Goal: Task Accomplishment & Management: Use online tool/utility

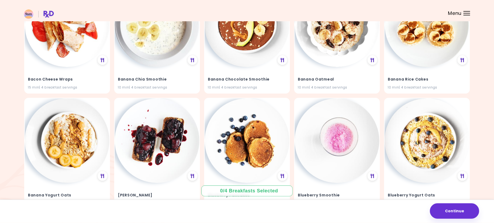
scroll to position [327, 0]
click at [444, 81] on h4 "Banana Rice Cakes" at bounding box center [427, 79] width 78 height 9
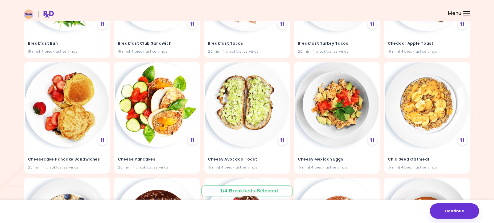
scroll to position [598, 0]
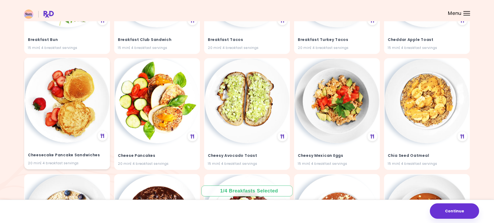
click at [63, 121] on img at bounding box center [67, 100] width 85 height 85
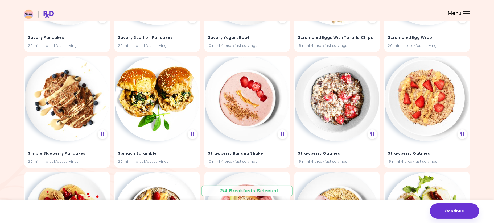
scroll to position [2112, 0]
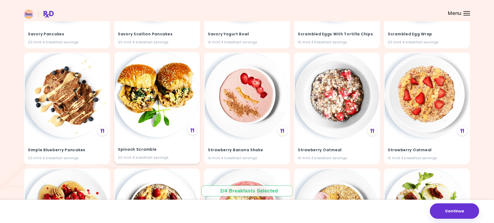
click at [143, 114] on img at bounding box center [157, 95] width 85 height 85
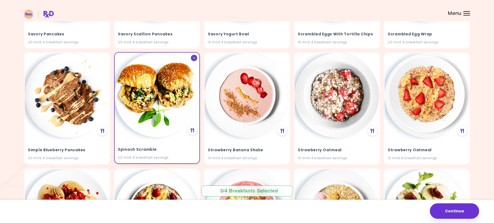
click at [143, 114] on img at bounding box center [157, 95] width 85 height 85
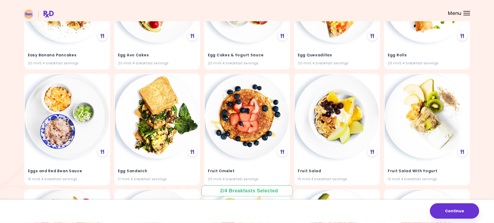
scroll to position [1053, 0]
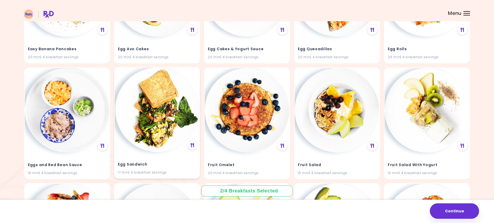
click at [164, 110] on img at bounding box center [157, 110] width 85 height 85
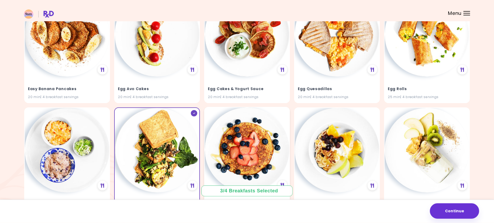
scroll to position [972, 0]
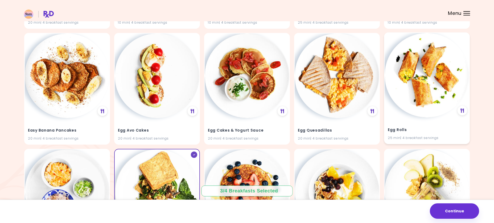
click at [414, 83] on img at bounding box center [427, 75] width 85 height 85
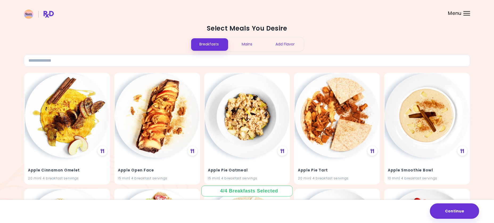
scroll to position [0, 0]
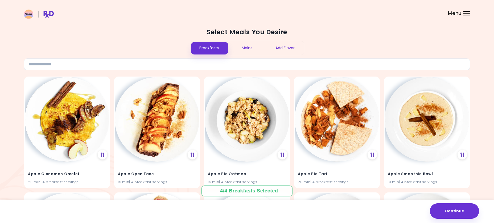
click at [244, 52] on div "Mains" at bounding box center [247, 48] width 38 height 14
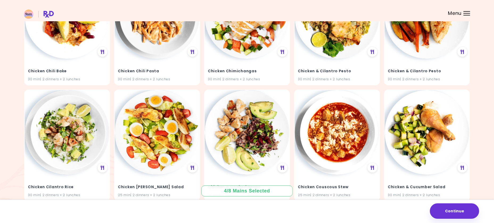
scroll to position [5351, 0]
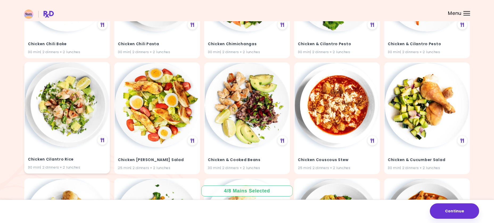
click at [59, 104] on img at bounding box center [67, 105] width 85 height 85
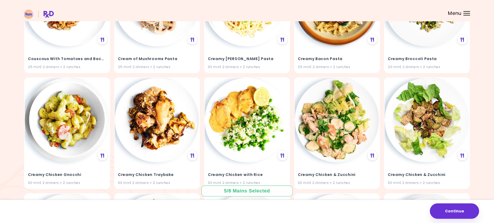
scroll to position [7903, 0]
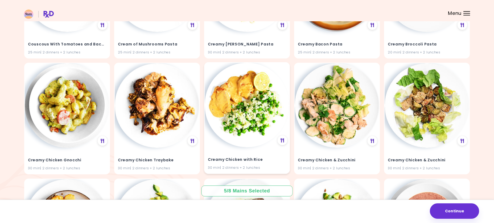
click at [257, 112] on img at bounding box center [247, 105] width 85 height 85
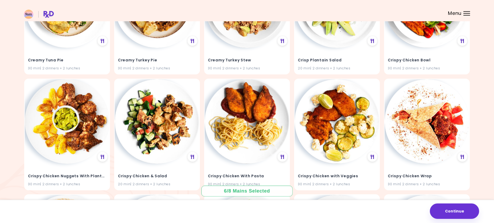
scroll to position [8473, 0]
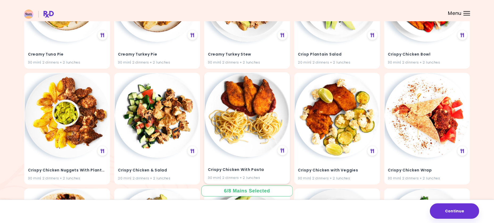
click at [243, 107] on img at bounding box center [247, 115] width 85 height 85
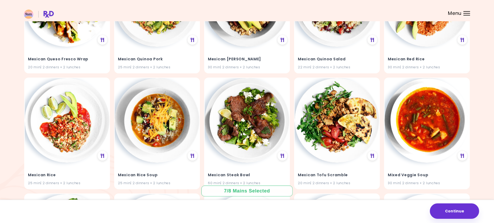
scroll to position [12763, 0]
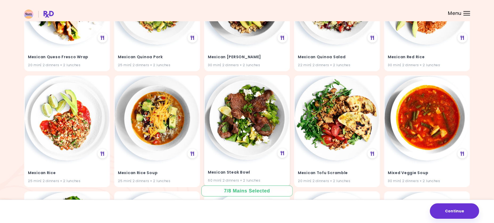
click at [261, 117] on img at bounding box center [247, 118] width 85 height 85
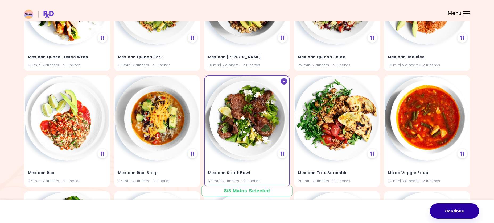
click at [461, 216] on button "Continue" at bounding box center [454, 211] width 49 height 15
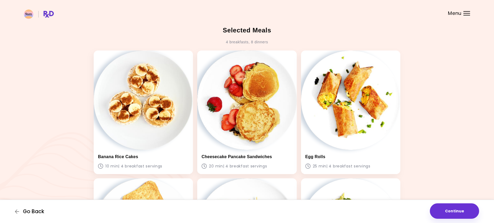
click at [36, 213] on span "Go Back" at bounding box center [33, 212] width 21 height 6
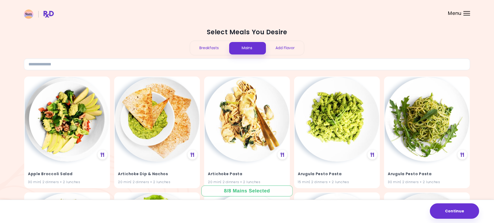
click at [288, 52] on div "Add Flavor" at bounding box center [285, 48] width 38 height 14
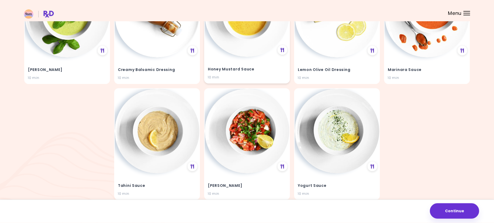
scroll to position [130, 0]
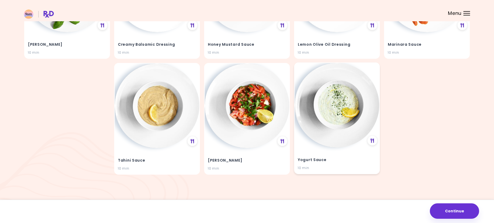
click at [327, 105] on img at bounding box center [337, 105] width 85 height 85
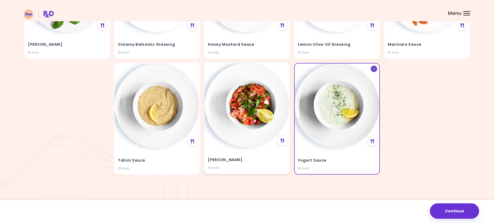
click at [242, 109] on img at bounding box center [247, 105] width 85 height 85
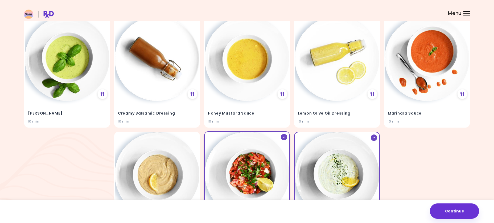
scroll to position [48, 0]
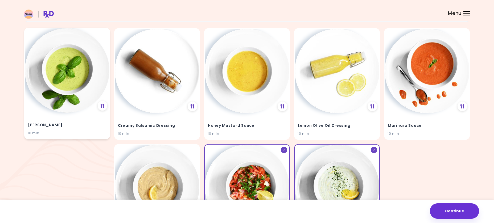
click at [73, 85] on img at bounding box center [67, 70] width 85 height 85
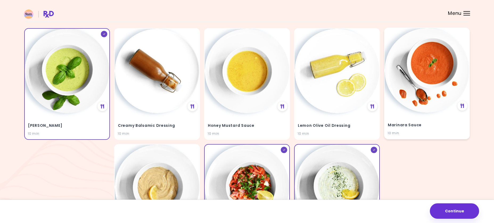
click at [442, 90] on img at bounding box center [427, 70] width 85 height 85
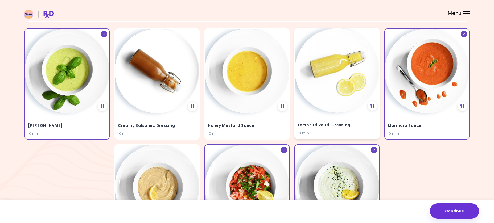
click at [328, 87] on img at bounding box center [337, 70] width 85 height 85
click at [255, 79] on img at bounding box center [247, 70] width 85 height 85
click at [163, 84] on img at bounding box center [157, 70] width 85 height 85
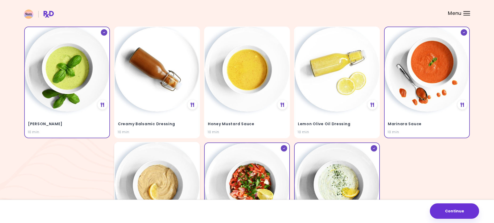
scroll to position [130, 0]
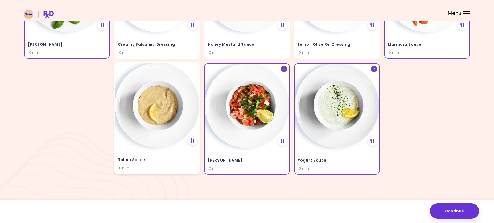
click at [163, 118] on img at bounding box center [157, 105] width 85 height 85
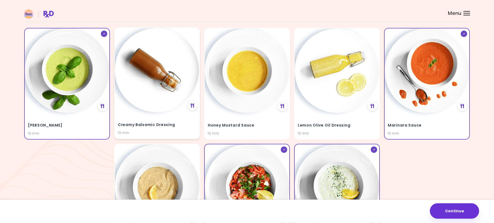
scroll to position [48, 0]
click at [163, 94] on img at bounding box center [157, 70] width 85 height 85
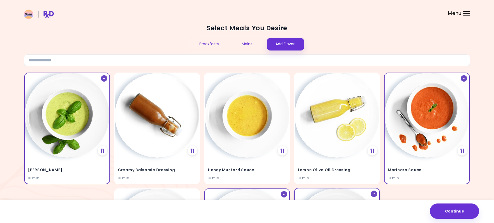
scroll to position [0, 0]
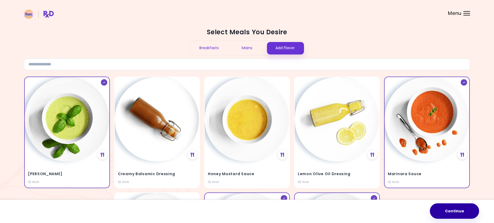
click at [460, 210] on button "Continue" at bounding box center [454, 211] width 49 height 15
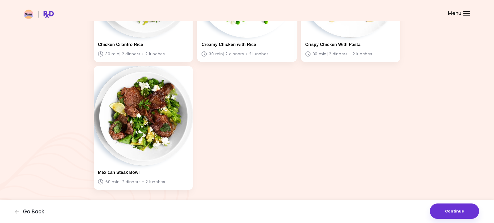
scroll to position [639, 0]
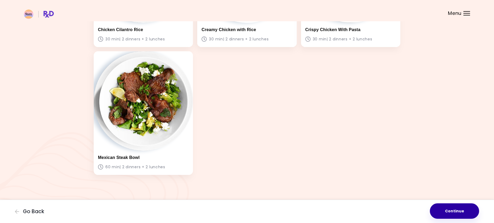
click at [447, 209] on button "Continue" at bounding box center [454, 211] width 49 height 15
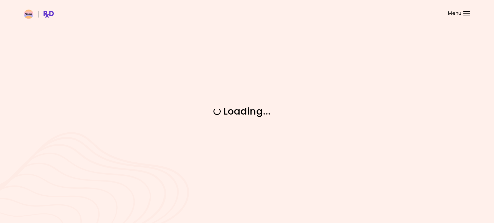
scroll to position [0, 0]
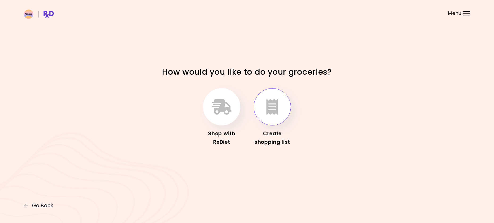
click at [281, 117] on button "button" at bounding box center [272, 106] width 37 height 37
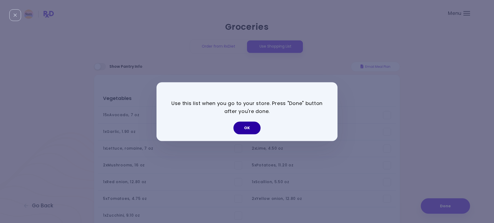
click at [252, 130] on button "OK" at bounding box center [246, 128] width 27 height 13
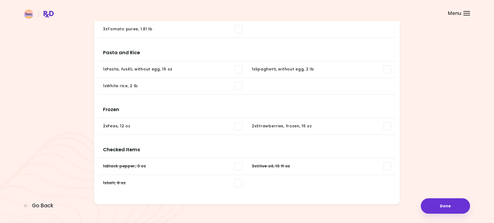
scroll to position [710, 0]
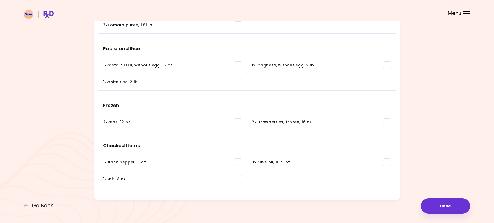
click at [238, 161] on span at bounding box center [238, 163] width 8 height 8
click at [237, 180] on span at bounding box center [238, 179] width 8 height 8
click at [388, 166] on div "Checked Items 1 x Black pepper , 3 oz You need: 1.09 oz / In pantry: 1.09 oz 3 …" at bounding box center [247, 161] width 298 height 57
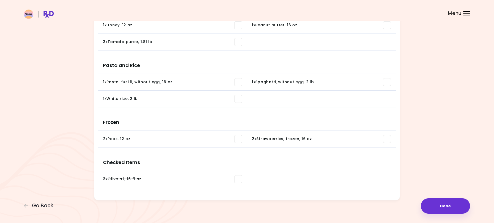
click at [238, 181] on span at bounding box center [238, 179] width 8 height 8
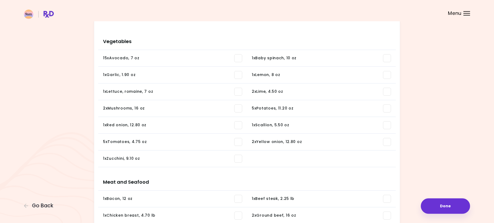
scroll to position [0, 0]
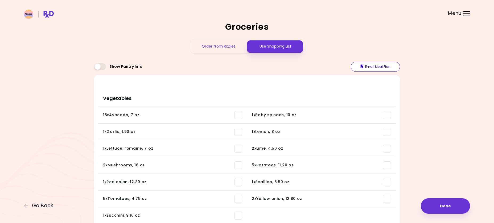
click at [379, 66] on button "Email Meal Plan" at bounding box center [375, 67] width 49 height 10
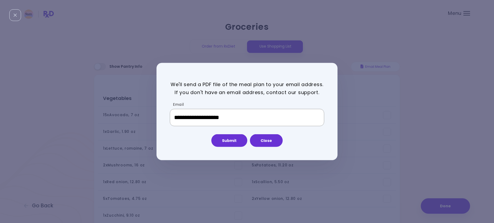
drag, startPoint x: 233, startPoint y: 117, endPoint x: 210, endPoint y: 116, distance: 23.4
click at [210, 116] on input "**********" at bounding box center [247, 118] width 154 height 18
drag, startPoint x: 204, startPoint y: 119, endPoint x: 186, endPoint y: 116, distance: 18.0
click at [186, 116] on input "**********" at bounding box center [247, 118] width 154 height 18
type input "**********"
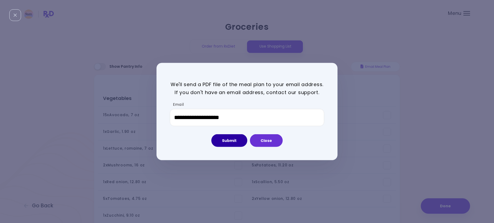
click at [222, 141] on button "Submit" at bounding box center [229, 140] width 36 height 13
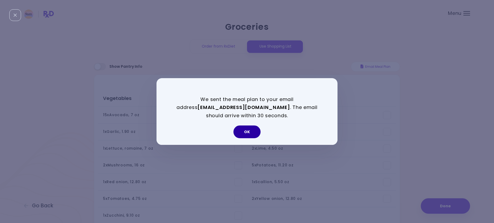
click at [252, 131] on button "OK" at bounding box center [246, 132] width 27 height 13
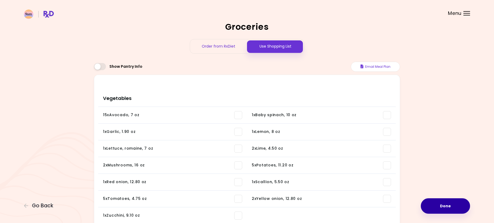
click at [446, 207] on button "Done" at bounding box center [445, 206] width 49 height 15
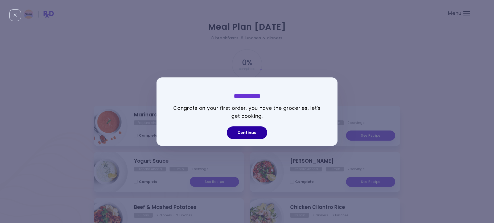
click at [244, 137] on button "Continue" at bounding box center [247, 132] width 40 height 13
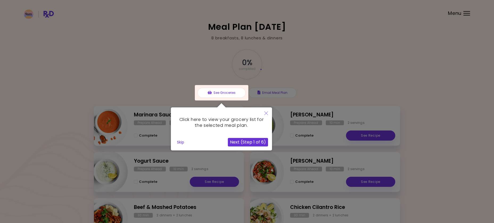
click at [239, 145] on button "Next (Step 1 of 6)" at bounding box center [248, 142] width 40 height 9
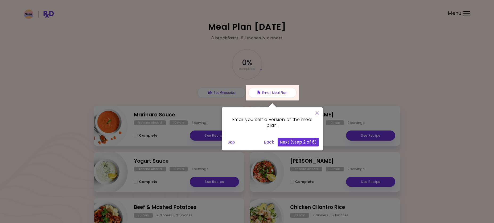
click at [296, 145] on button "Next (Step 2 of 6)" at bounding box center [298, 142] width 41 height 9
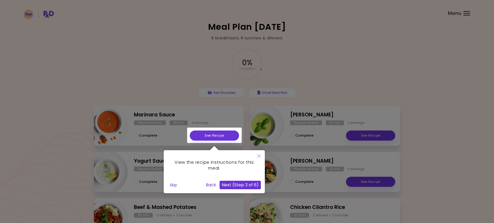
click at [235, 188] on button "Next (Step 3 of 6)" at bounding box center [240, 185] width 41 height 9
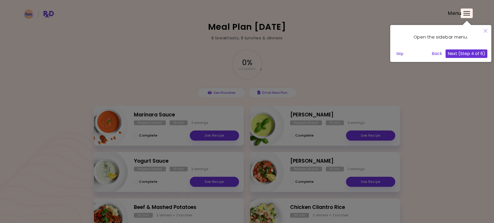
click at [477, 54] on button "Next (Step 4 of 6)" at bounding box center [467, 54] width 42 height 9
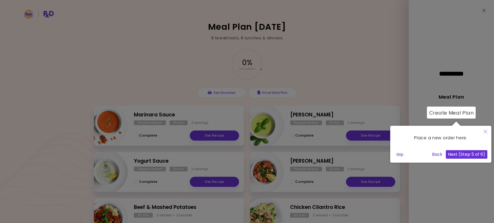
click at [473, 155] on button "Next (Step 5 of 6)" at bounding box center [467, 154] width 42 height 9
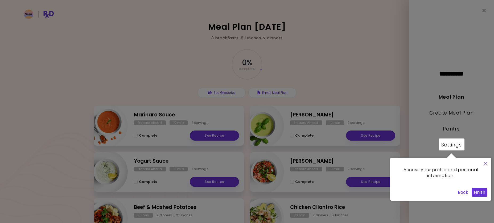
click at [481, 193] on button "Finish" at bounding box center [480, 192] width 16 height 9
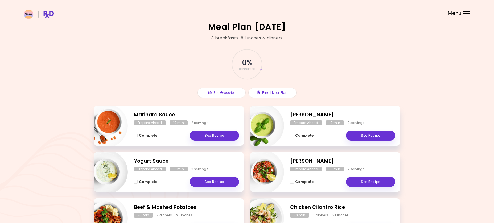
click at [469, 12] on div "Menu" at bounding box center [466, 13] width 7 height 4
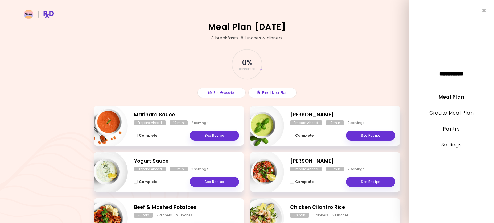
click at [452, 147] on link "Settings" at bounding box center [451, 145] width 20 height 7
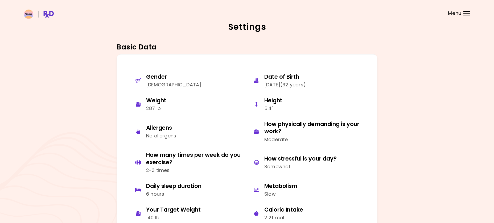
click at [237, 26] on h2 "Settings" at bounding box center [247, 27] width 446 height 9
click at [461, 14] on span "Menu" at bounding box center [455, 13] width 14 height 5
